Goal: Transaction & Acquisition: Obtain resource

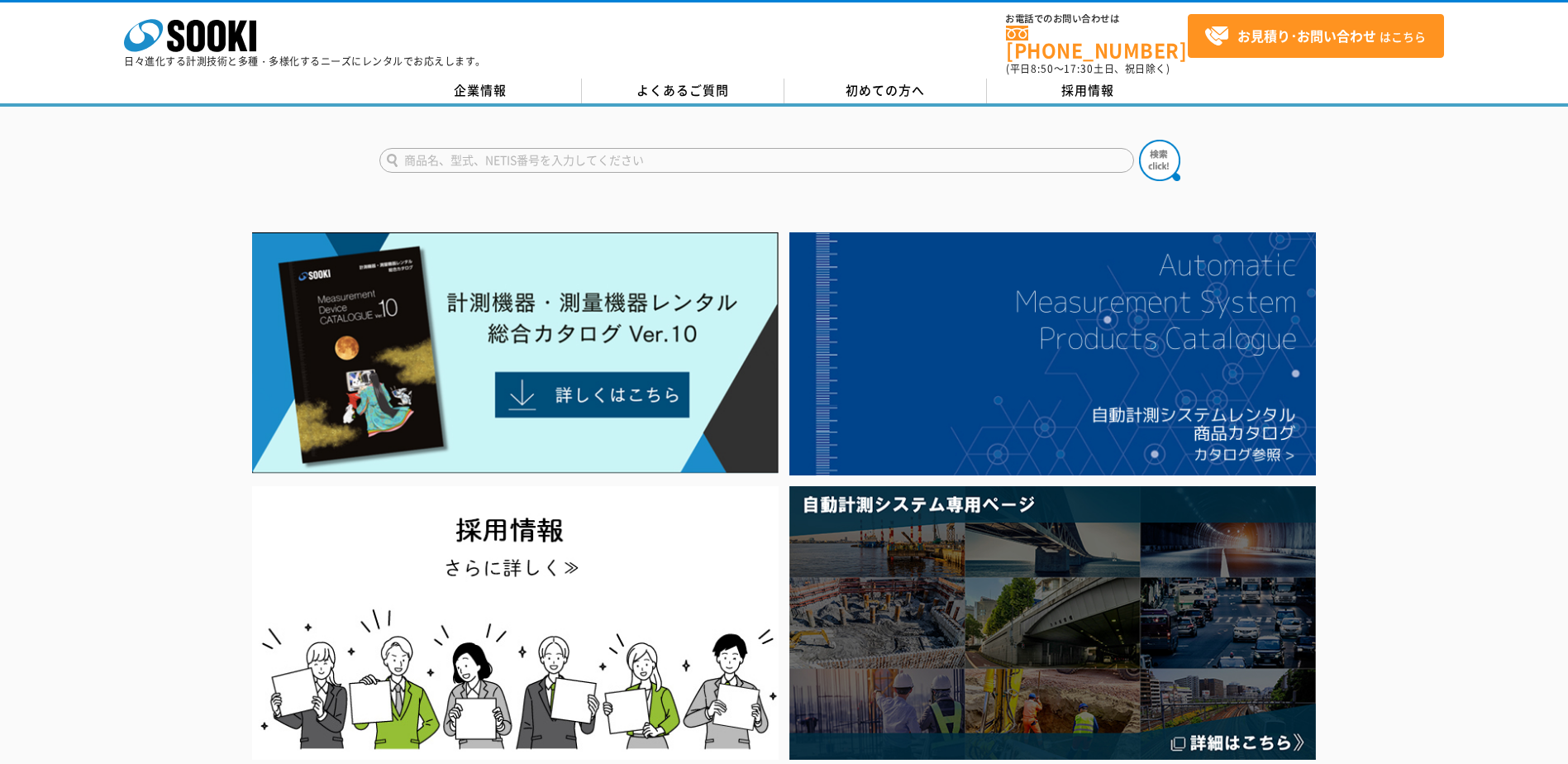
click at [632, 148] on input "text" at bounding box center [756, 161] width 754 height 25
type input "て"
type input "testo350"
click at [1139, 140] on button at bounding box center [1159, 160] width 41 height 41
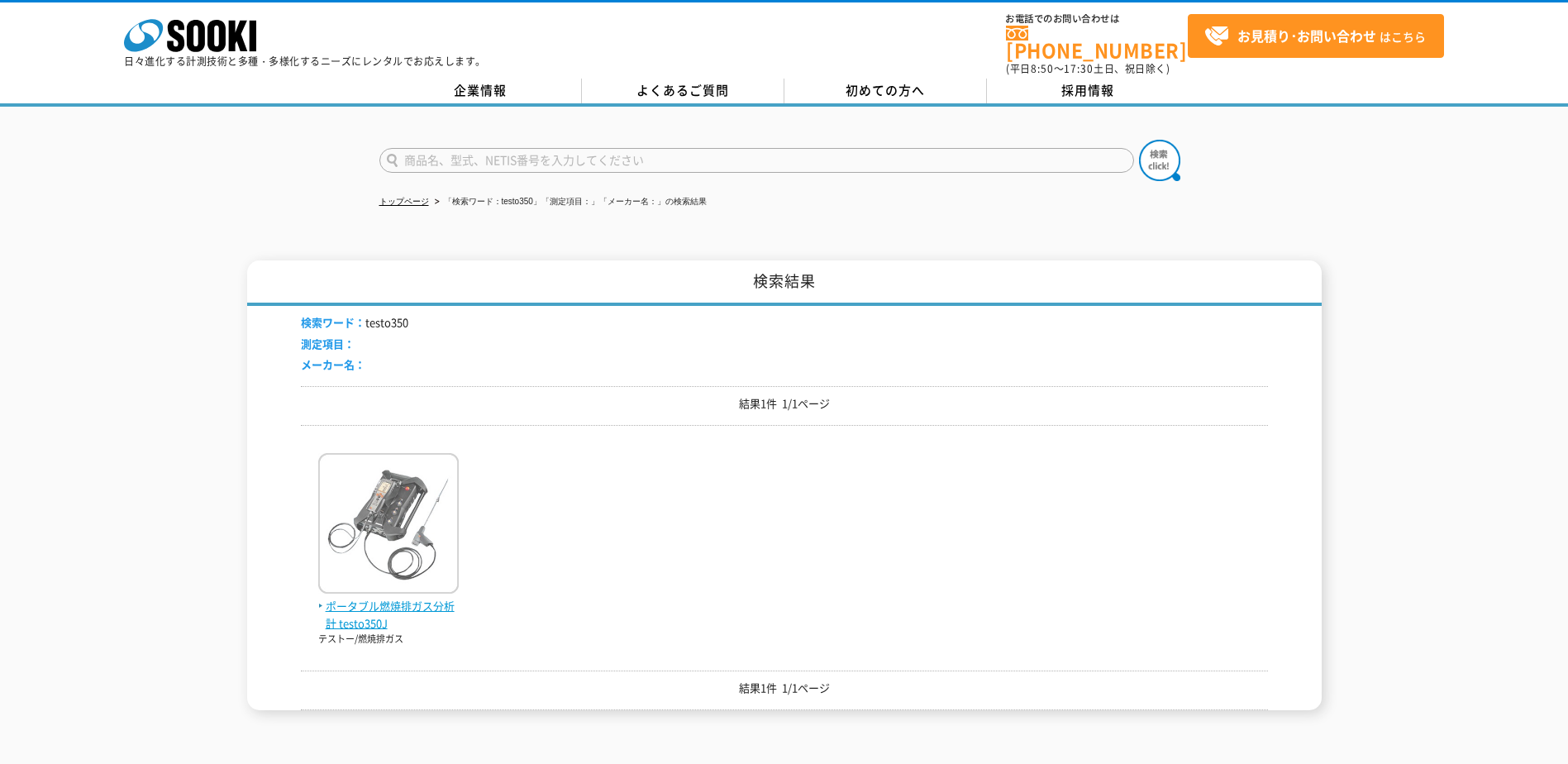
click at [350, 527] on img at bounding box center [388, 525] width 141 height 145
click at [384, 478] on img at bounding box center [388, 525] width 141 height 145
click at [379, 481] on img at bounding box center [388, 525] width 141 height 145
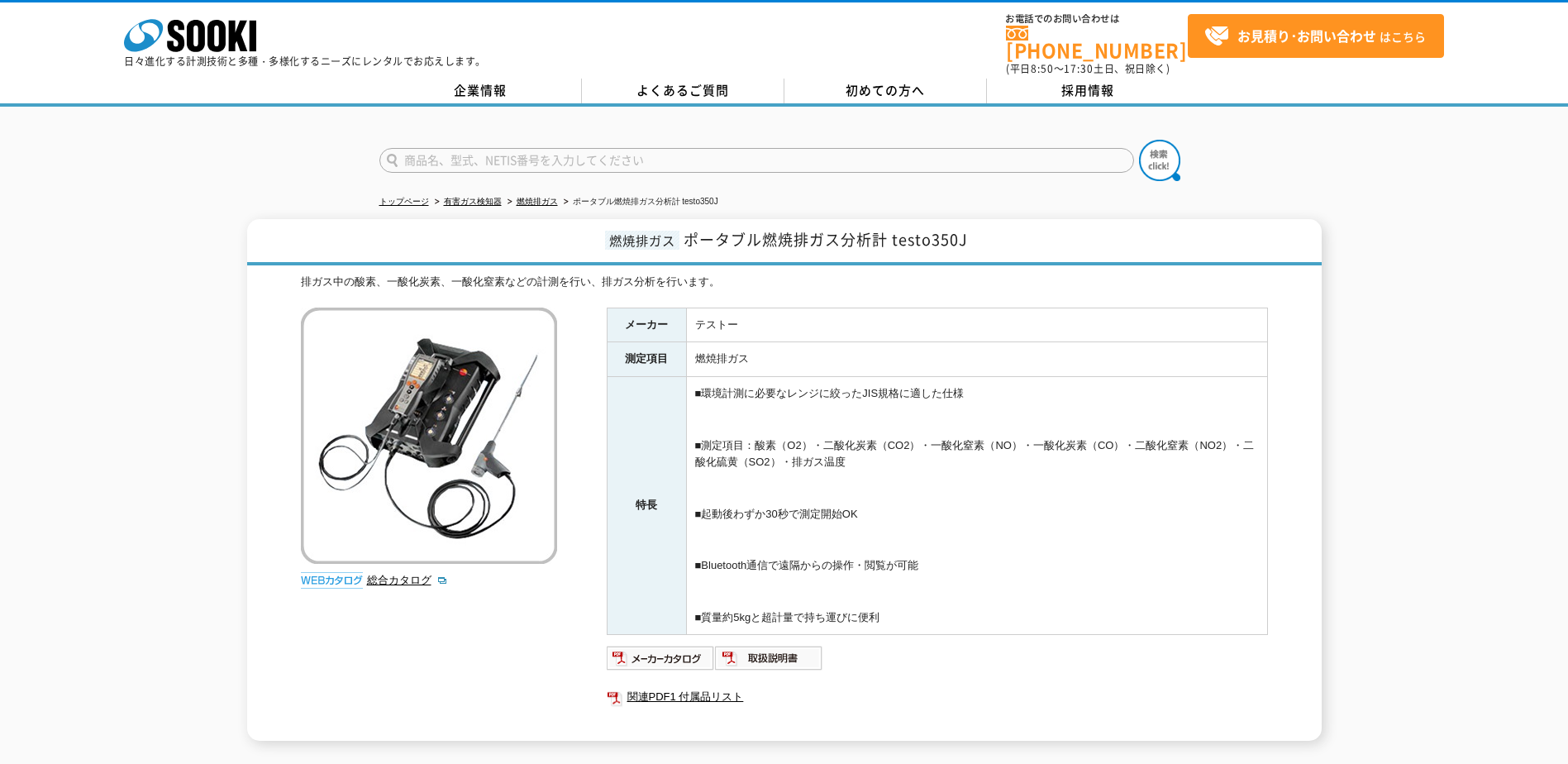
click at [907, 455] on td "■環境計測に必要なレンジに絞ったJIS規格に適した仕様 ■測定項目：酸素（O2）・二酸化炭素（CO2）・一酸化窒素（NO）・一酸化炭素（CO）・二酸化窒素（N…" at bounding box center [976, 506] width 581 height 258
drag, startPoint x: 916, startPoint y: 457, endPoint x: 698, endPoint y: 443, distance: 218.4
click at [698, 443] on td "■環境計測に必要なレンジに絞ったJIS規格に適した仕様 ■測定項目：酸素（O2）・二酸化炭素（CO2）・一酸化窒素（NO）・一酸化炭素（CO）・二酸化窒素（N…" at bounding box center [976, 506] width 581 height 258
drag, startPoint x: 698, startPoint y: 443, endPoint x: 792, endPoint y: 432, distance: 94.6
click at [792, 432] on td "■環境計測に必要なレンジに絞ったJIS規格に適した仕様 ■測定項目：酸素（O2）・二酸化炭素（CO2）・一酸化窒素（NO）・一酸化炭素（CO）・二酸化窒素（N…" at bounding box center [976, 506] width 581 height 258
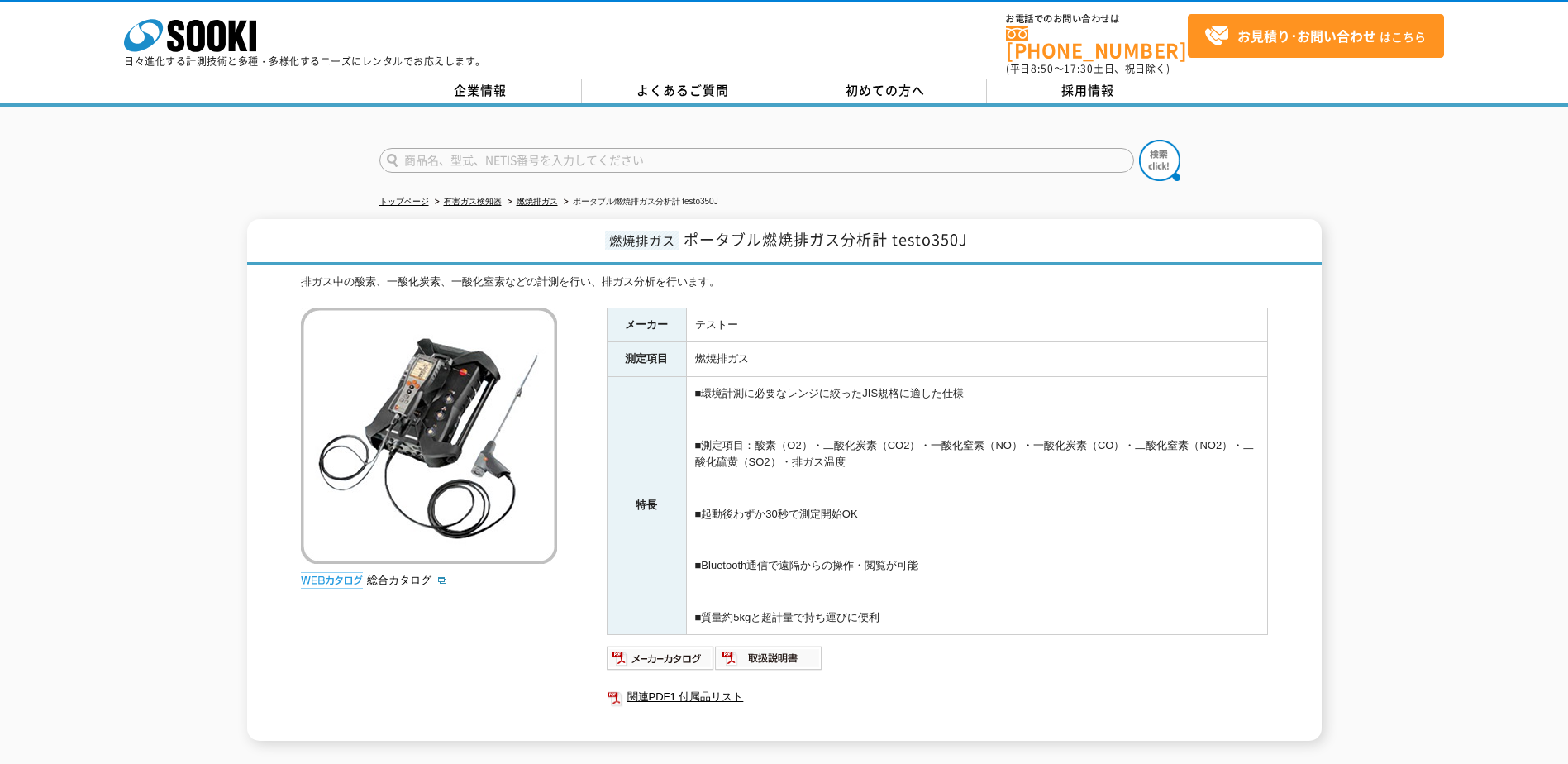
click at [899, 436] on td "■環境計測に必要なレンジに絞ったJIS規格に適した仕様 ■測定項目：酸素（O2）・二酸化炭素（CO2）・一酸化窒素（NO）・一酸化炭素（CO）・二酸化窒素（N…" at bounding box center [976, 506] width 581 height 258
click at [1003, 430] on td "■環境計測に必要なレンジに絞ったJIS規格に適した仕様 ■測定項目：酸素（O2）・二酸化炭素（CO2）・一酸化窒素（NO）・一酸化炭素（CO）・二酸化窒素（N…" at bounding box center [976, 506] width 581 height 258
click at [1119, 430] on td "■環境計測に必要なレンジに絞ったJIS規格に適した仕様 ■測定項目：酸素（O2）・二酸化炭素（CO2）・一酸化窒素（NO）・一酸化炭素（CO）・二酸化窒素（N…" at bounding box center [976, 506] width 581 height 258
click at [1240, 450] on td "■環境計測に必要なレンジに絞ったJIS規格に適した仕様 ■測定項目：酸素（O2）・二酸化炭素（CO2）・一酸化窒素（NO）・一酸化炭素（CO）・二酸化窒素（N…" at bounding box center [976, 506] width 581 height 258
click at [746, 445] on td "■環境計測に必要なレンジに絞ったJIS規格に適した仕様 ■測定項目：酸素（O2）・二酸化炭素（CO2）・一酸化窒素（NO）・一酸化炭素（CO）・二酸化窒素（N…" at bounding box center [976, 506] width 581 height 258
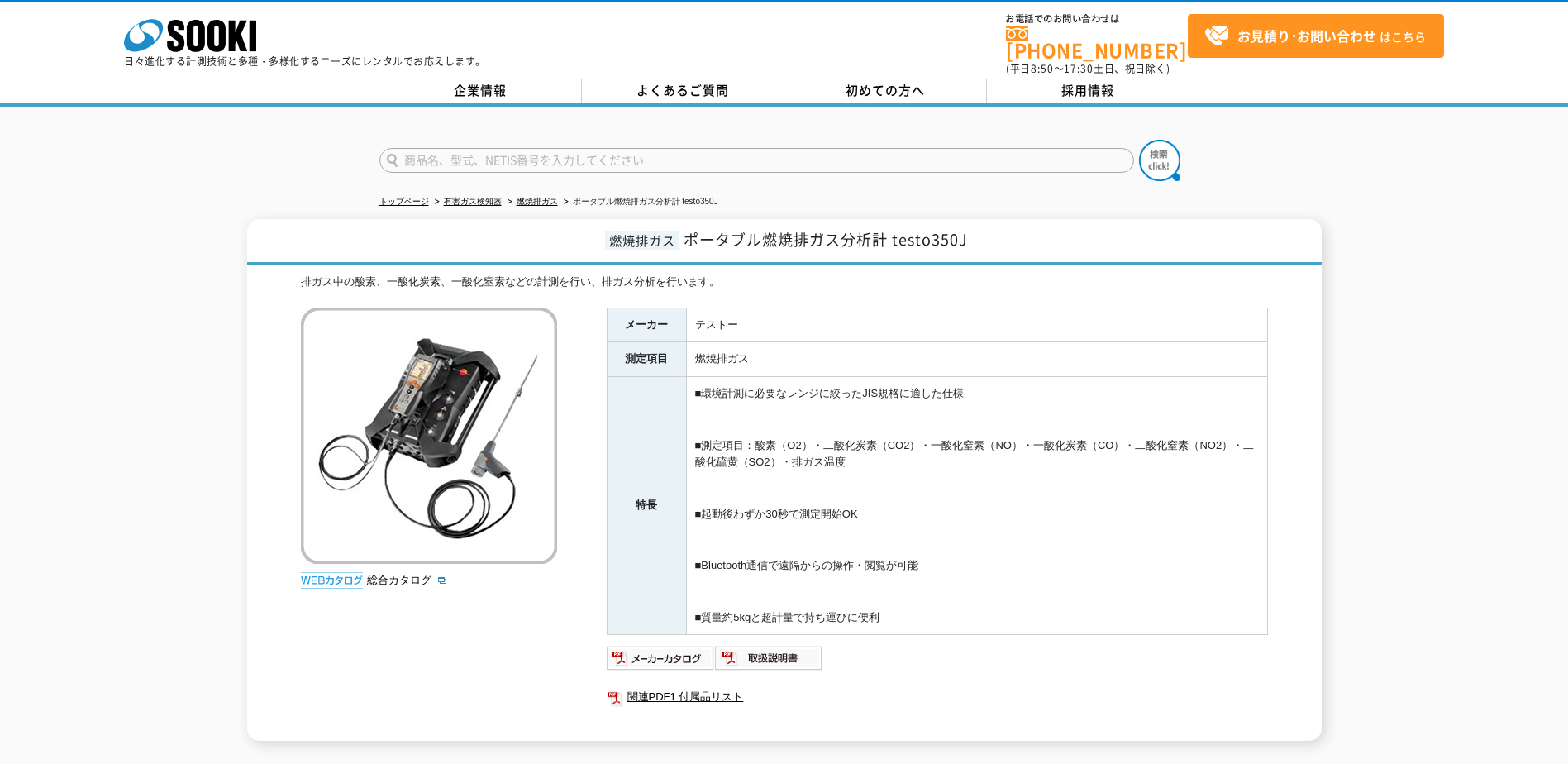
click at [885, 492] on td "■環境計測に必要なレンジに絞ったJIS規格に適した仕様 ■測定項目：酸素（O2）・二酸化炭素（CO2）・一酸化窒素（NO）・一酸化炭素（CO）・二酸化窒素（N…" at bounding box center [976, 506] width 581 height 258
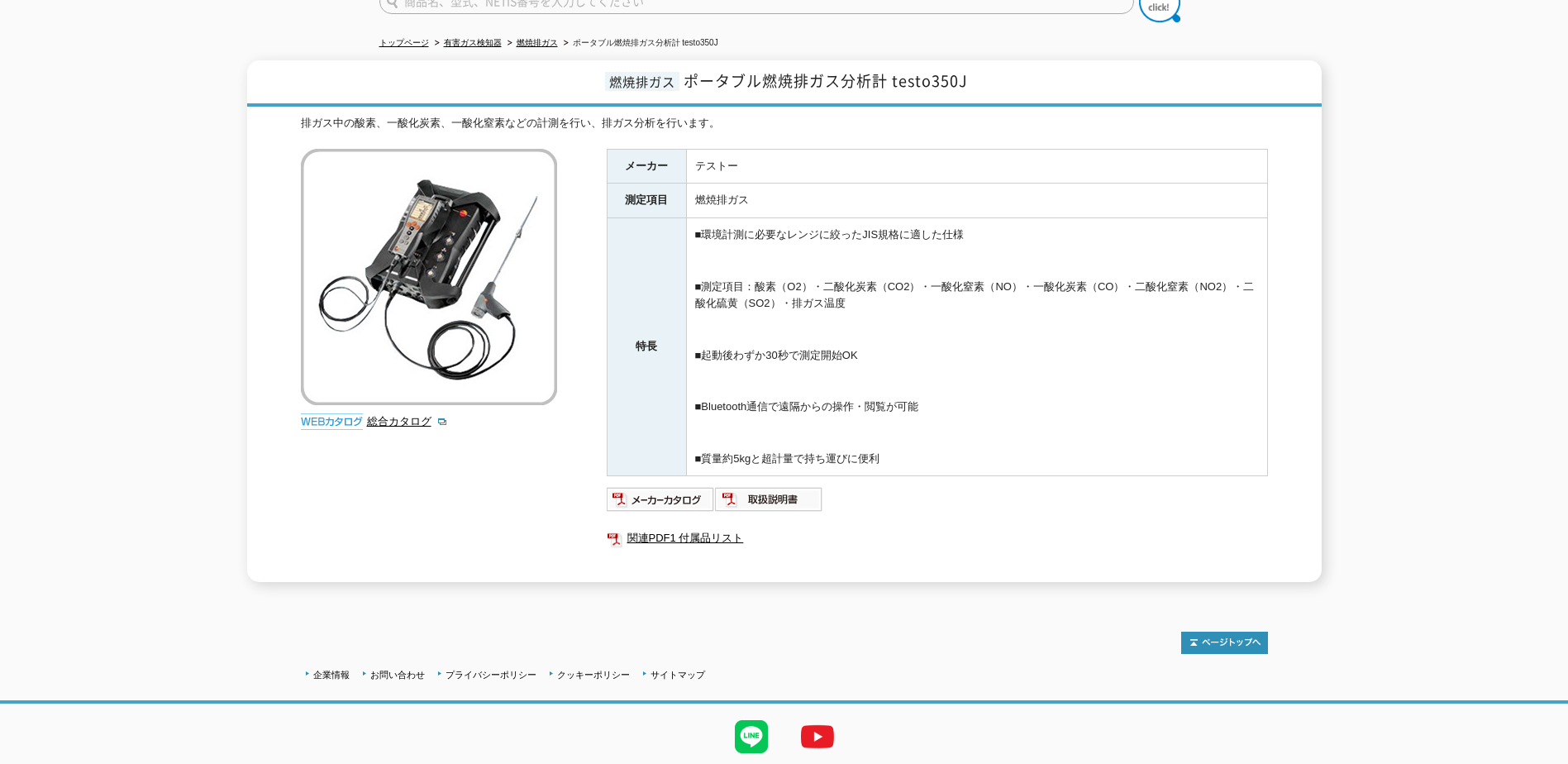
scroll to position [166, 0]
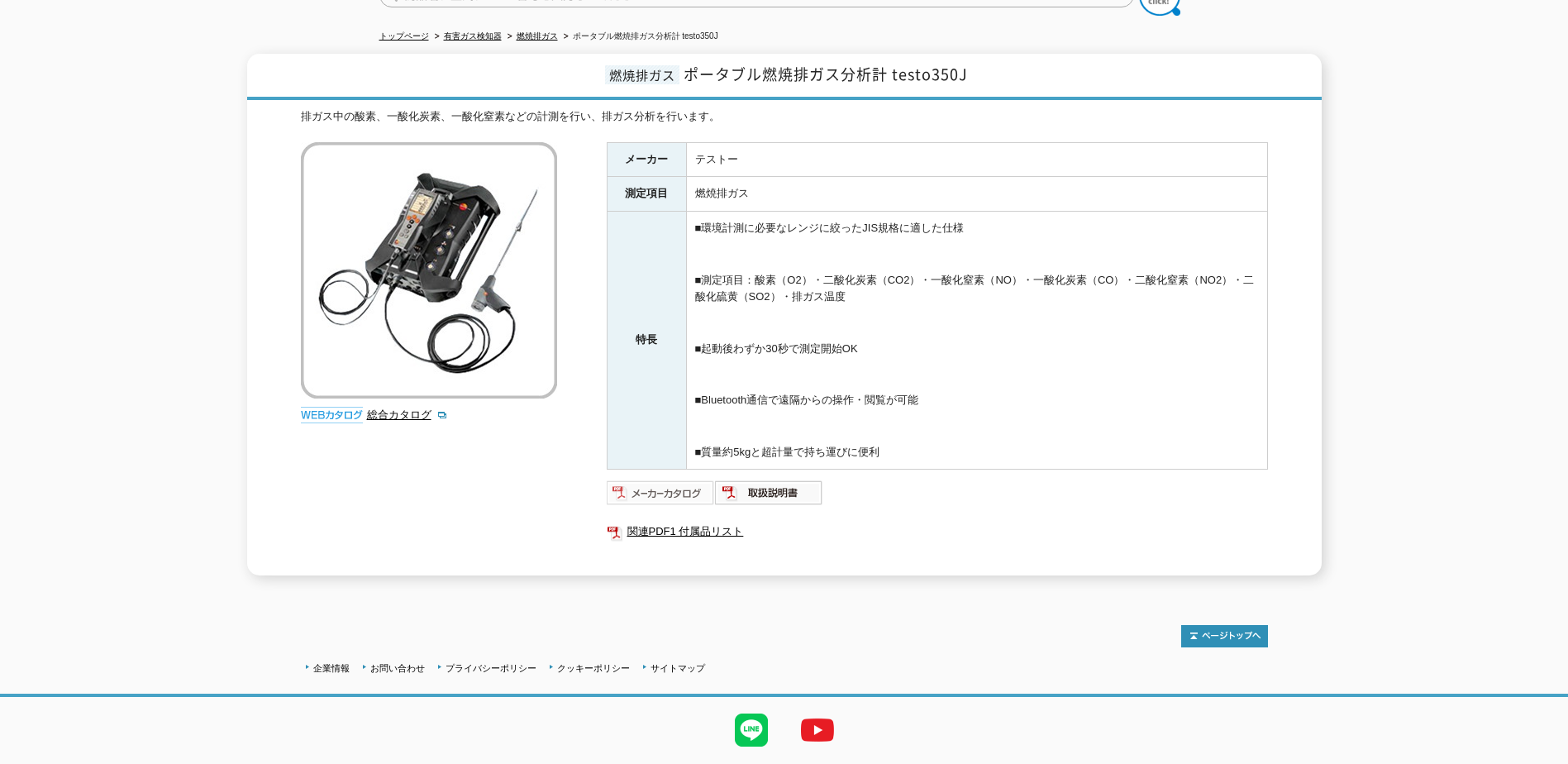
click at [663, 489] on img at bounding box center [661, 493] width 108 height 27
